Goal: Check status: Check status

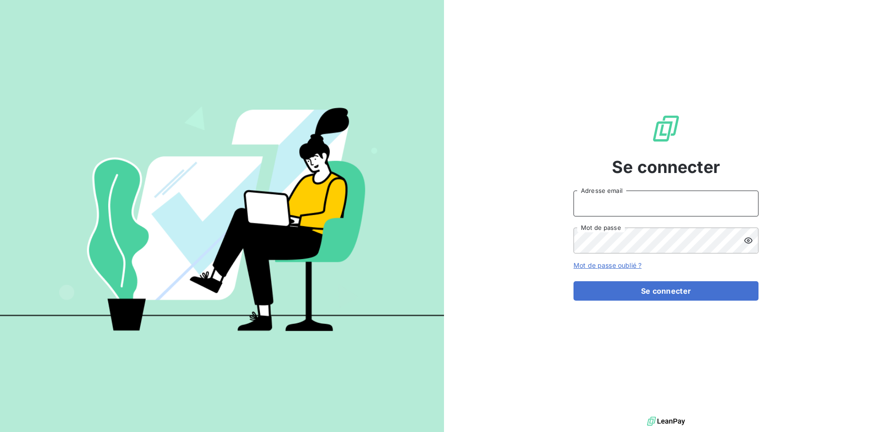
click at [621, 203] on input "Adresse email" at bounding box center [665, 204] width 185 height 26
click at [0, 431] on com-1password-button at bounding box center [0, 432] width 0 height 0
type input "jeansebastien@derniercri.io"
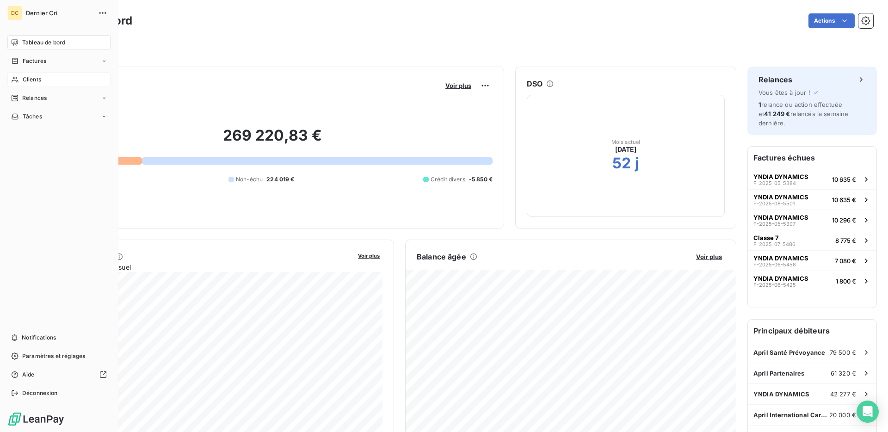
click at [27, 82] on span "Clients" at bounding box center [32, 79] width 18 height 8
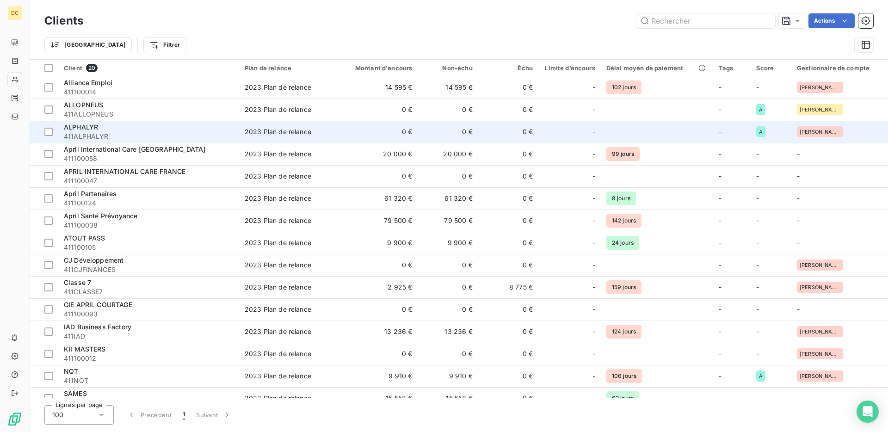
scroll to position [11, 0]
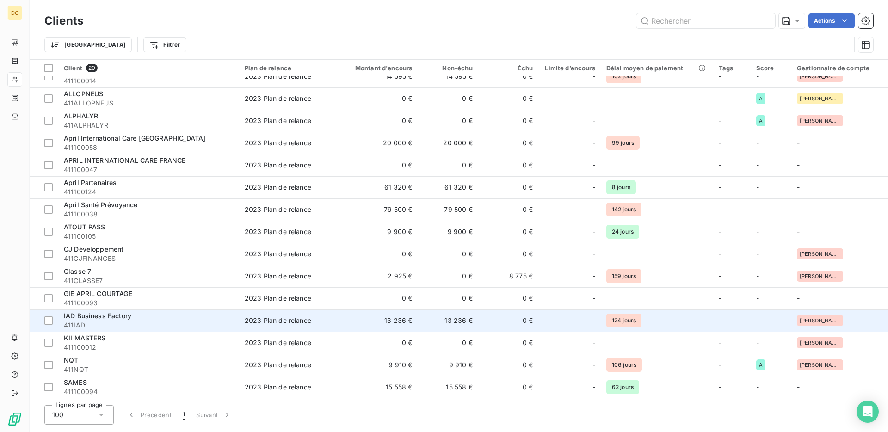
click at [167, 314] on div "IAD Business Factory" at bounding box center [149, 315] width 170 height 9
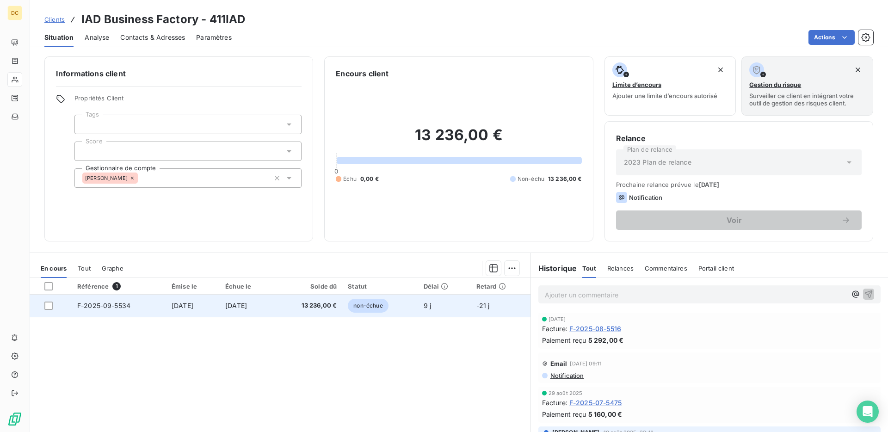
click at [212, 305] on td "[DATE]" at bounding box center [193, 306] width 54 height 22
